Goal: Task Accomplishment & Management: Understand process/instructions

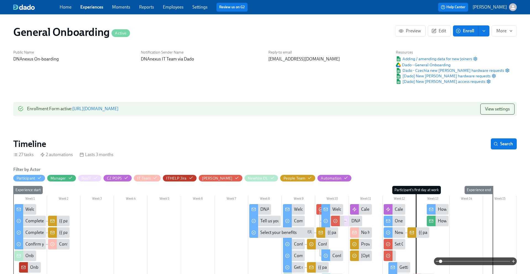
scroll to position [0, 2267]
click at [93, 9] on link "Experiences" at bounding box center [91, 6] width 23 height 5
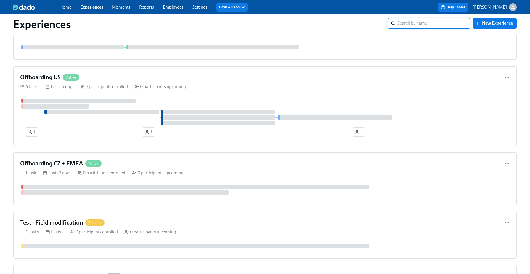
scroll to position [575, 0]
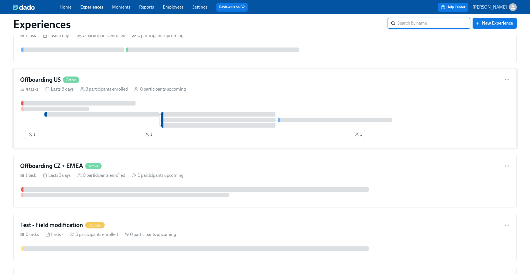
click at [56, 76] on h4 "Offboarding US" at bounding box center [40, 80] width 41 height 8
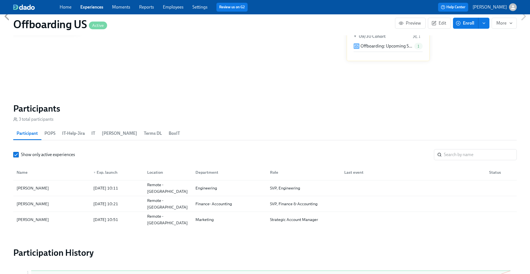
scroll to position [368, 0]
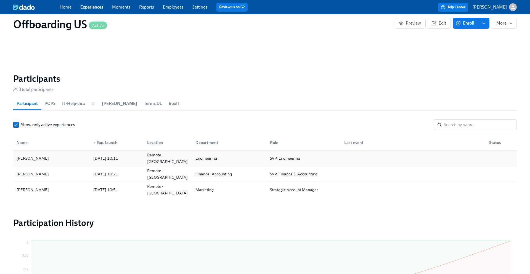
click at [50, 154] on div "Ketan Doshi" at bounding box center [51, 158] width 75 height 11
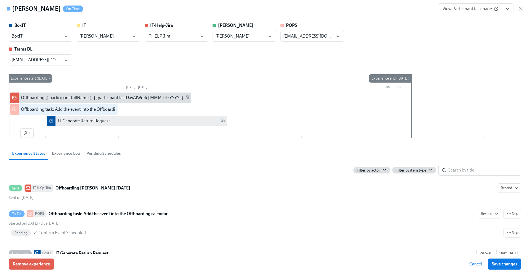
click at [512, 9] on button "View task page" at bounding box center [508, 8] width 12 height 11
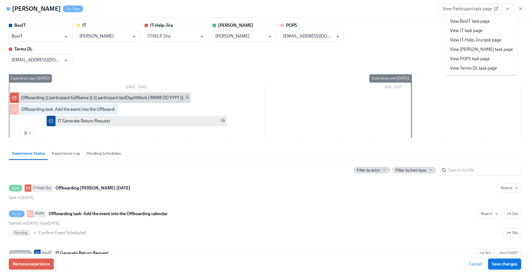
click at [458, 59] on link "View POPS task page" at bounding box center [470, 59] width 40 height 6
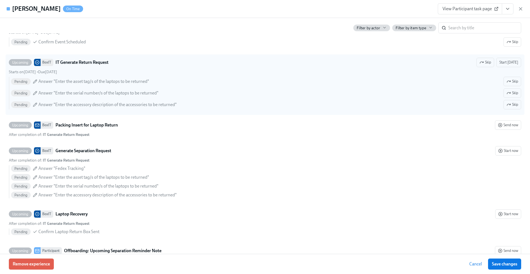
scroll to position [201, 0]
